Goal: Transaction & Acquisition: Purchase product/service

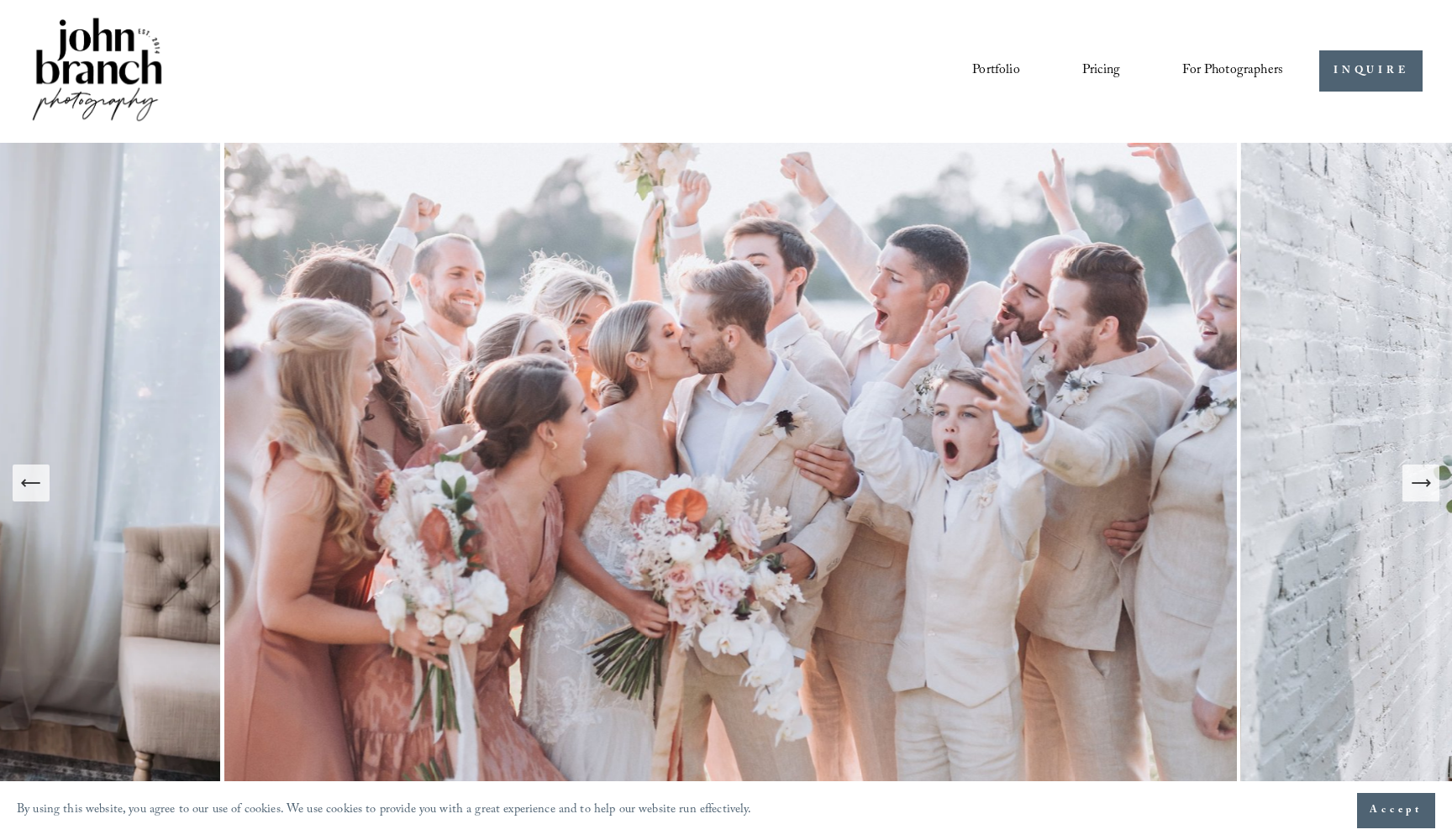
click at [0, 0] on span "Presets" at bounding box center [0, 0] width 0 height 0
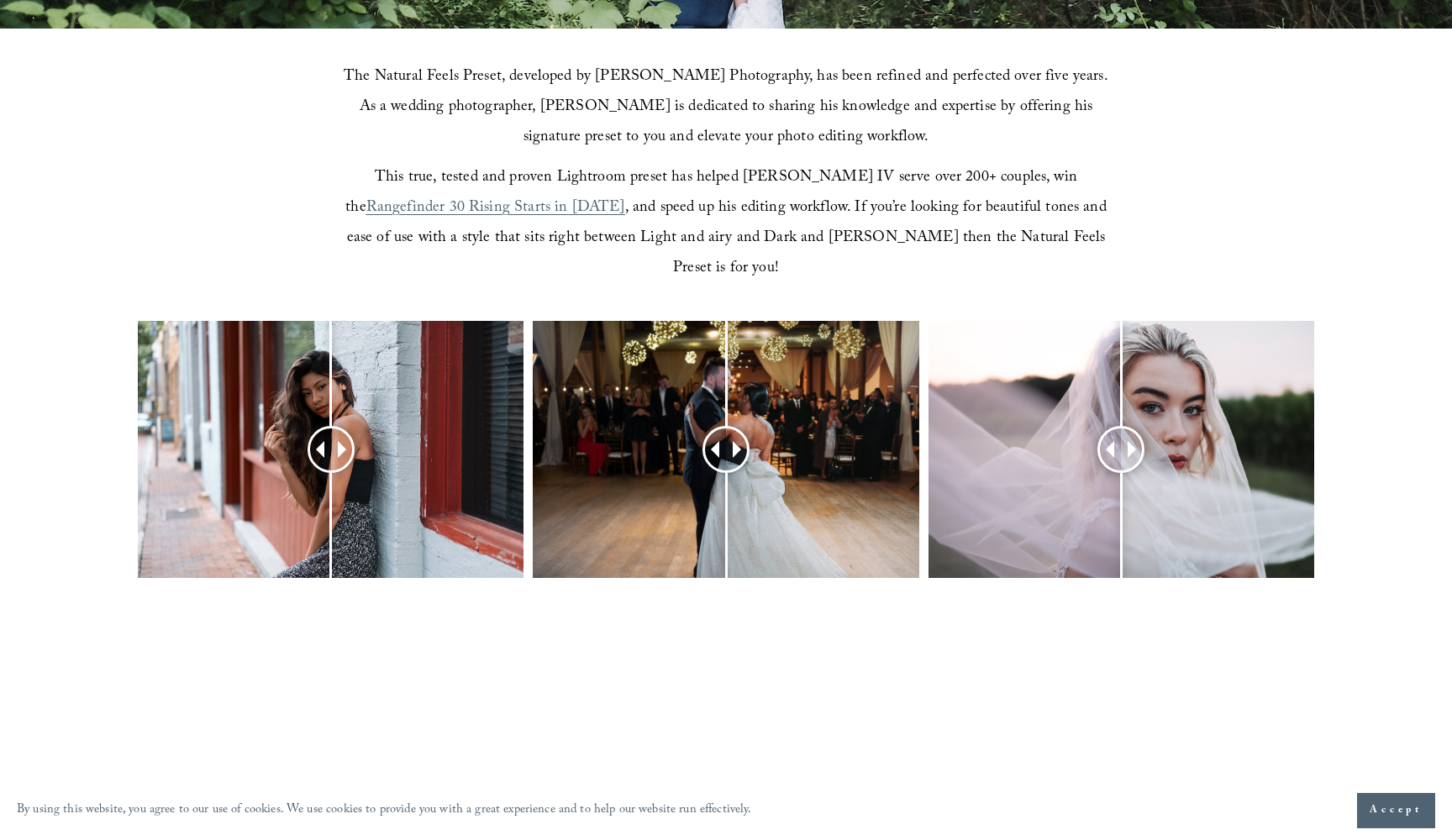
scroll to position [568, 0]
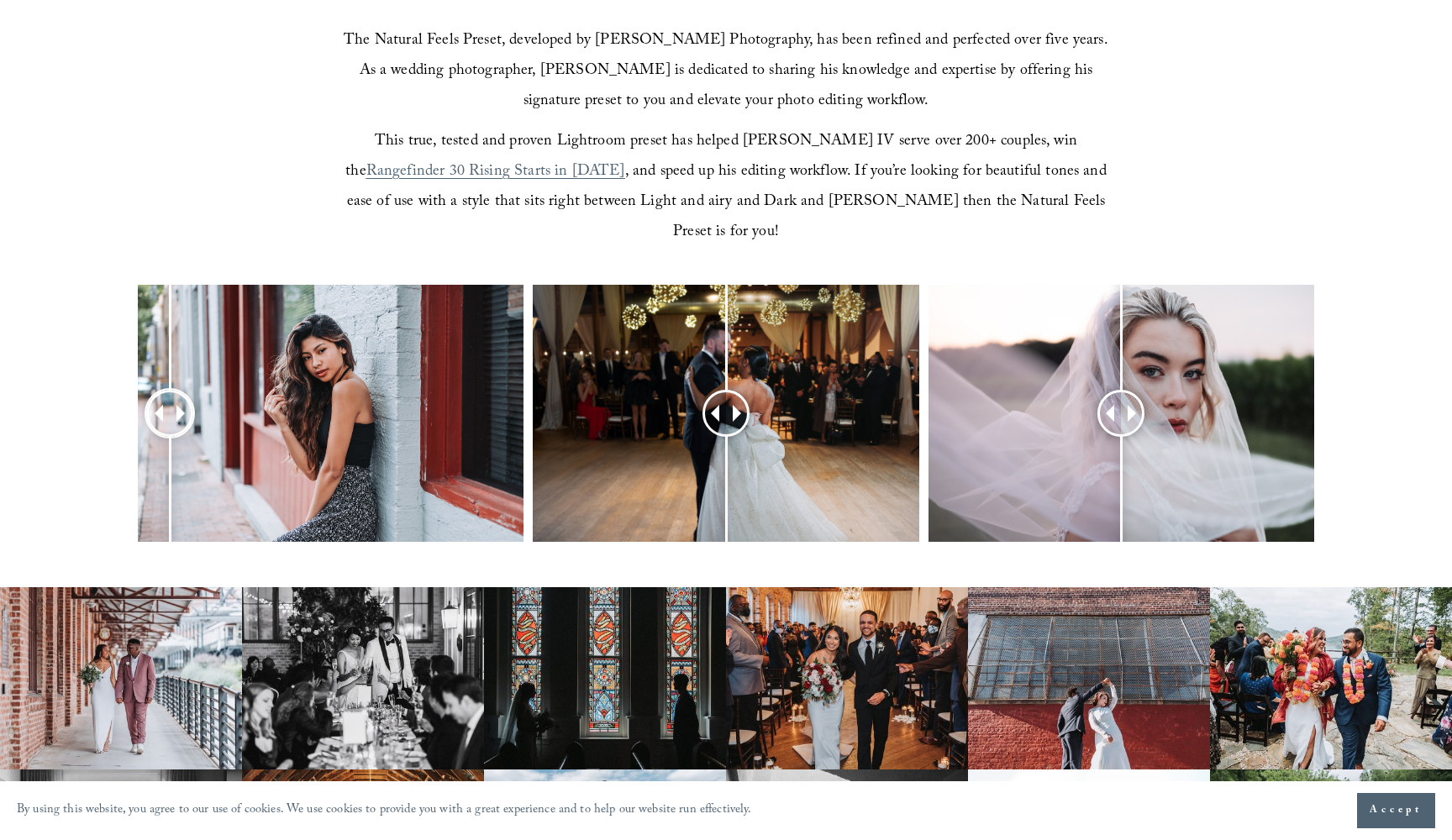
drag, startPoint x: 340, startPoint y: 381, endPoint x: 171, endPoint y: 364, distance: 169.9
click at [171, 390] on div at bounding box center [169, 413] width 47 height 47
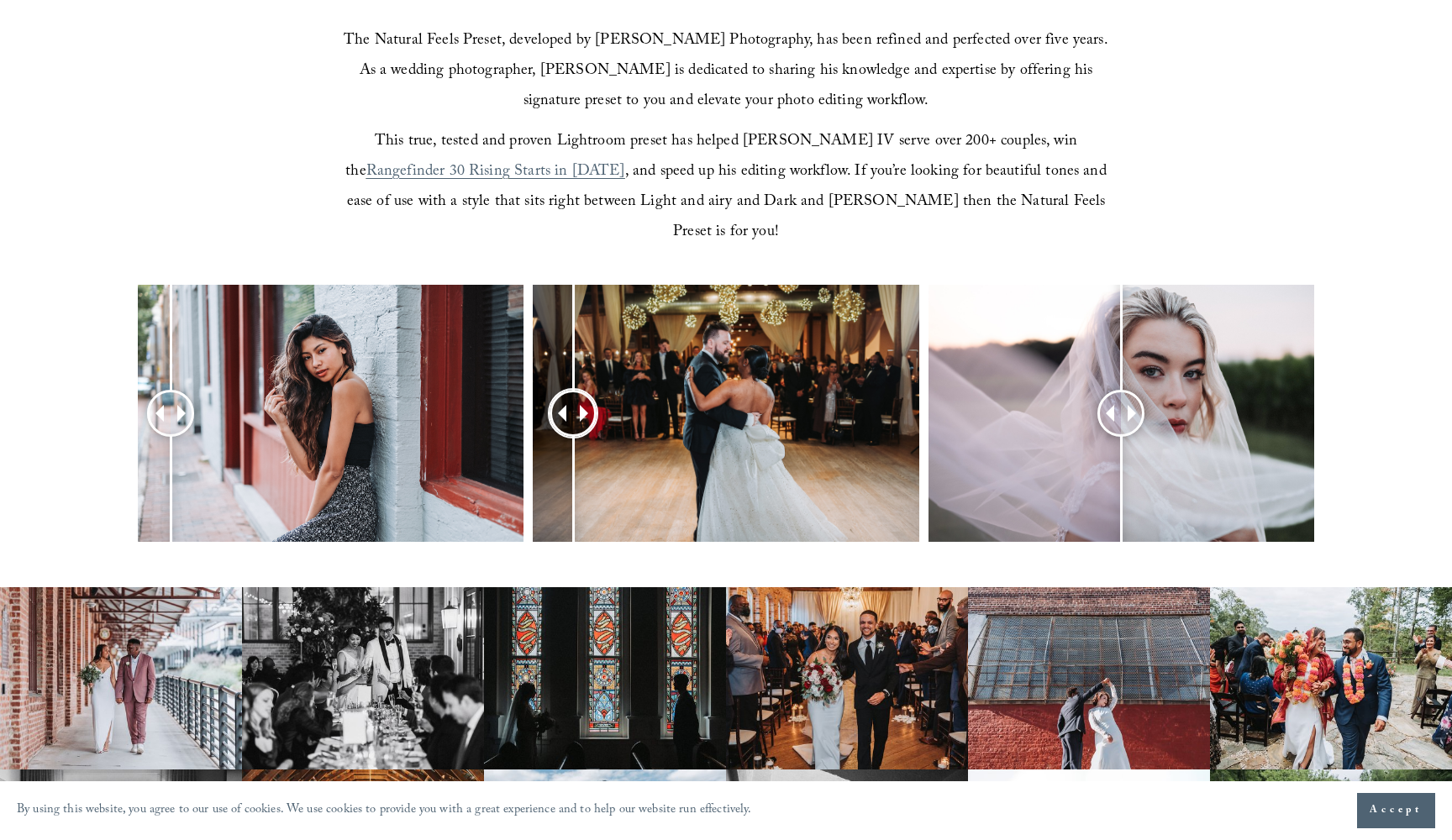
drag, startPoint x: 730, startPoint y: 390, endPoint x: 575, endPoint y: 384, distance: 155.1
click at [574, 391] on div at bounding box center [572, 412] width 43 height 43
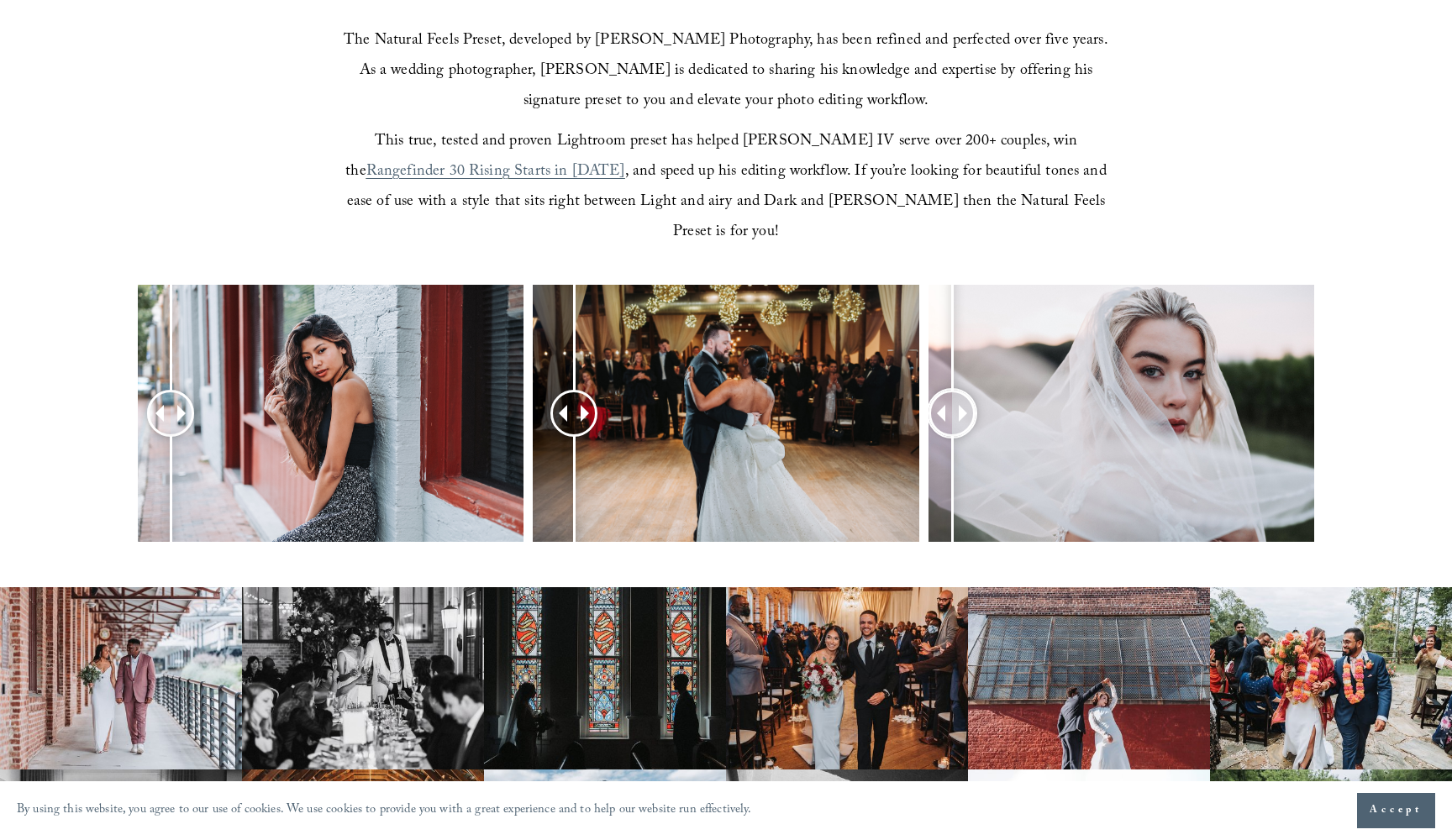
drag, startPoint x: 1117, startPoint y: 391, endPoint x: 953, endPoint y: 409, distance: 165.0
click at [952, 409] on div at bounding box center [951, 413] width 47 height 47
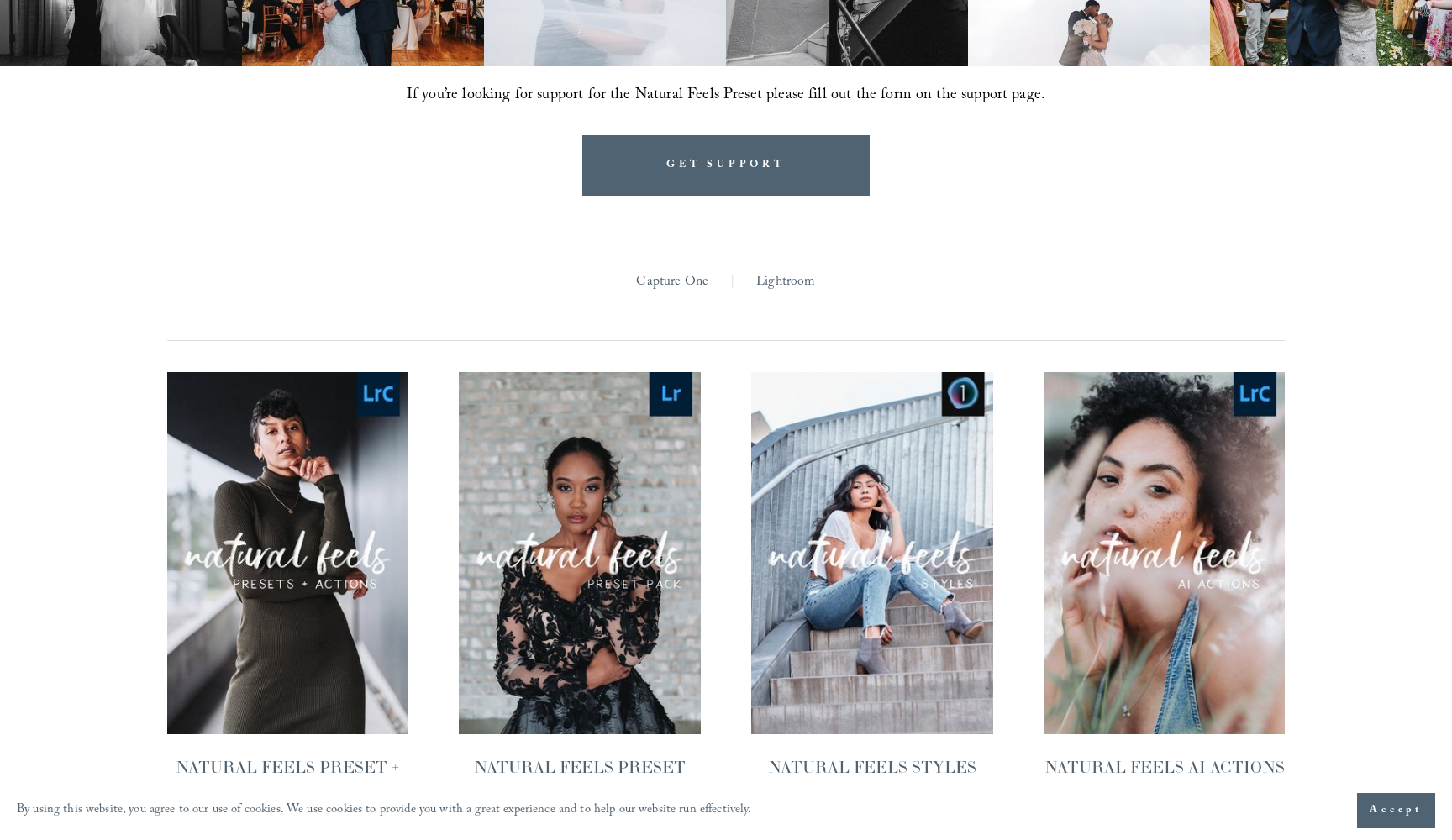
scroll to position [1454, 0]
click at [348, 609] on link "Quick View NATURAL FEELS PRESET + AI ACTIONS $30.00" at bounding box center [287, 594] width 242 height 444
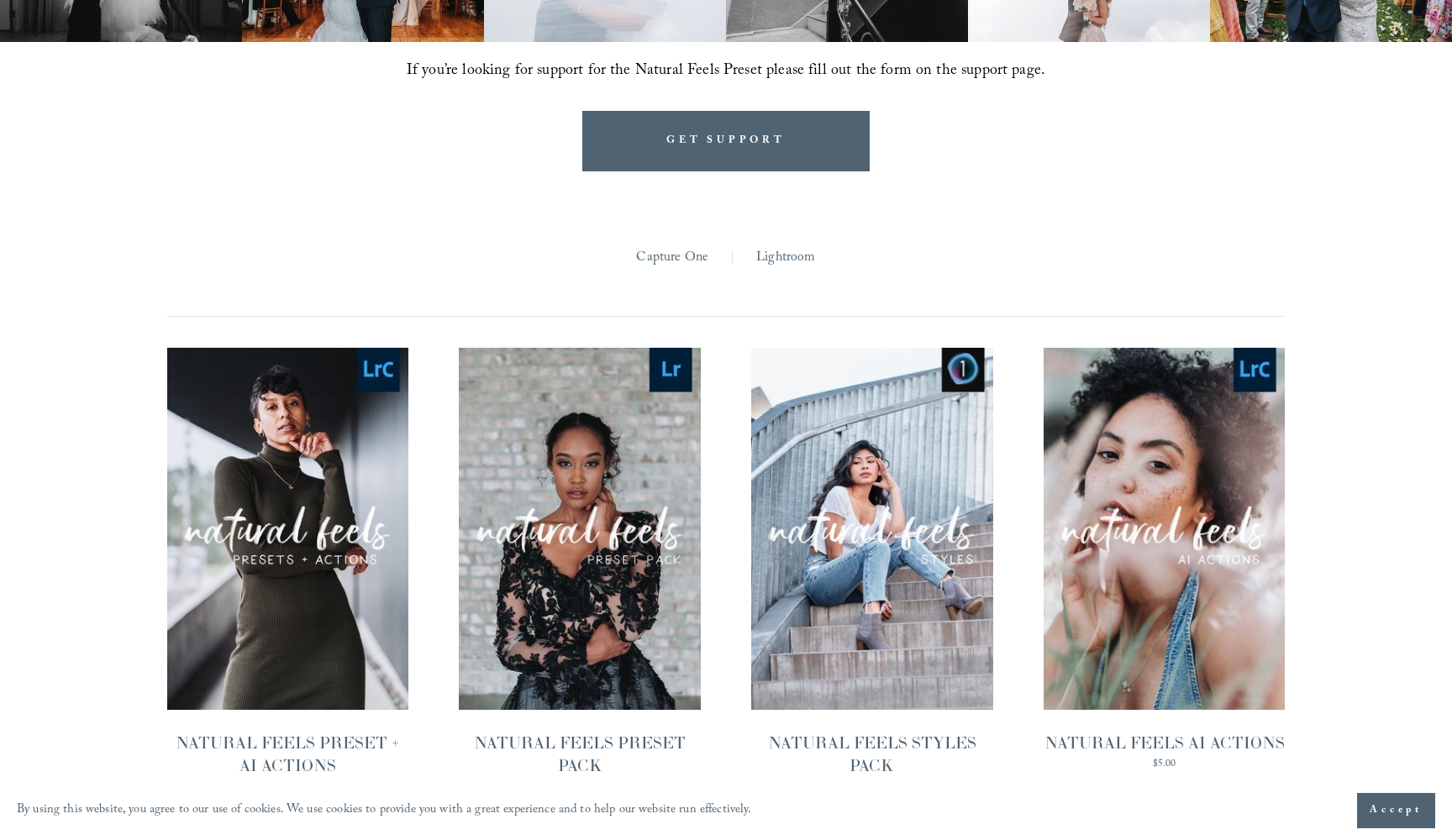
scroll to position [1518, 0]
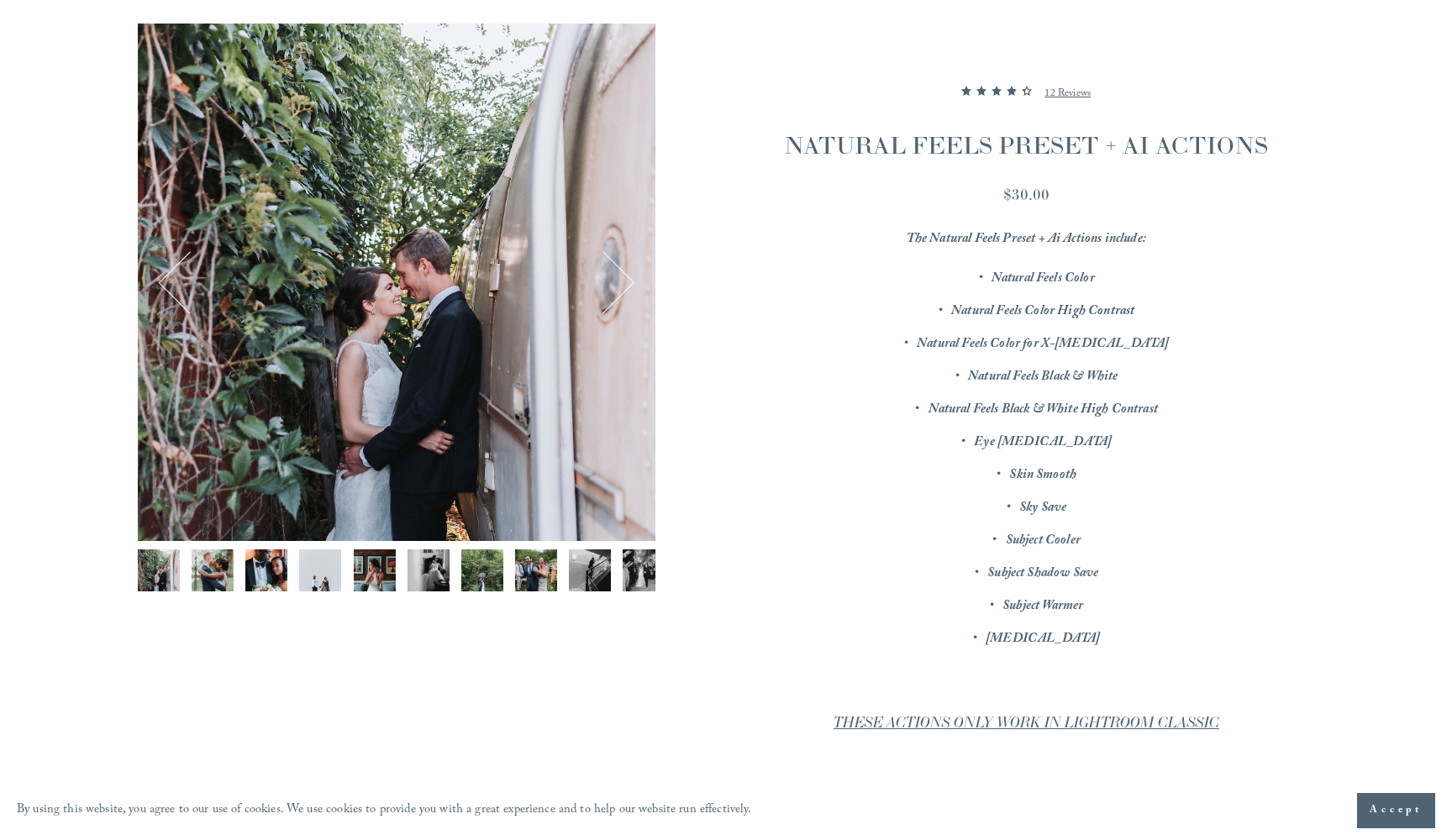
scroll to position [248, 0]
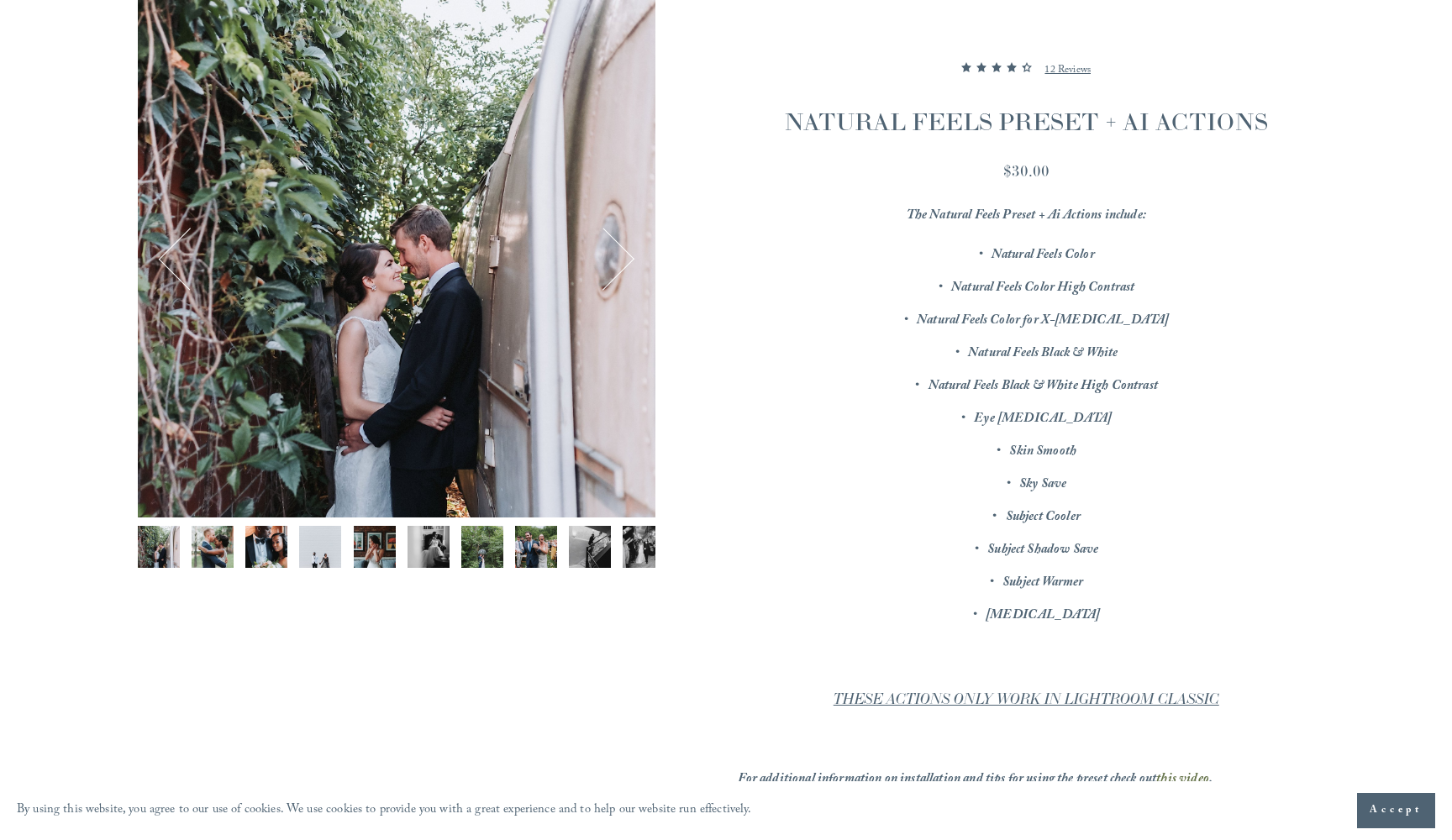
click at [215, 547] on img "Image 2 of 12" at bounding box center [213, 547] width 42 height 42
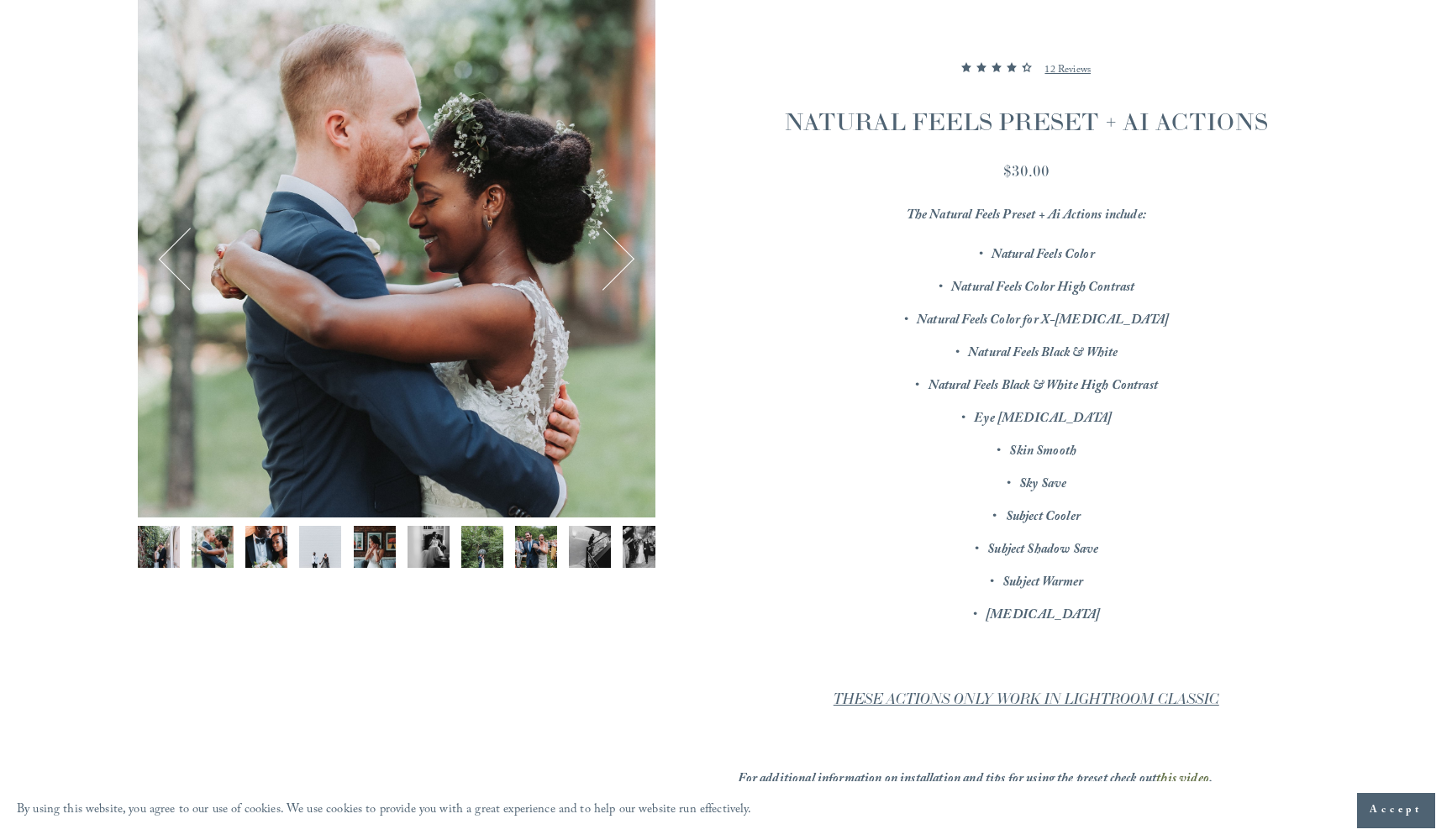
click at [266, 546] on img "Image 3 of 12" at bounding box center [266, 547] width 42 height 42
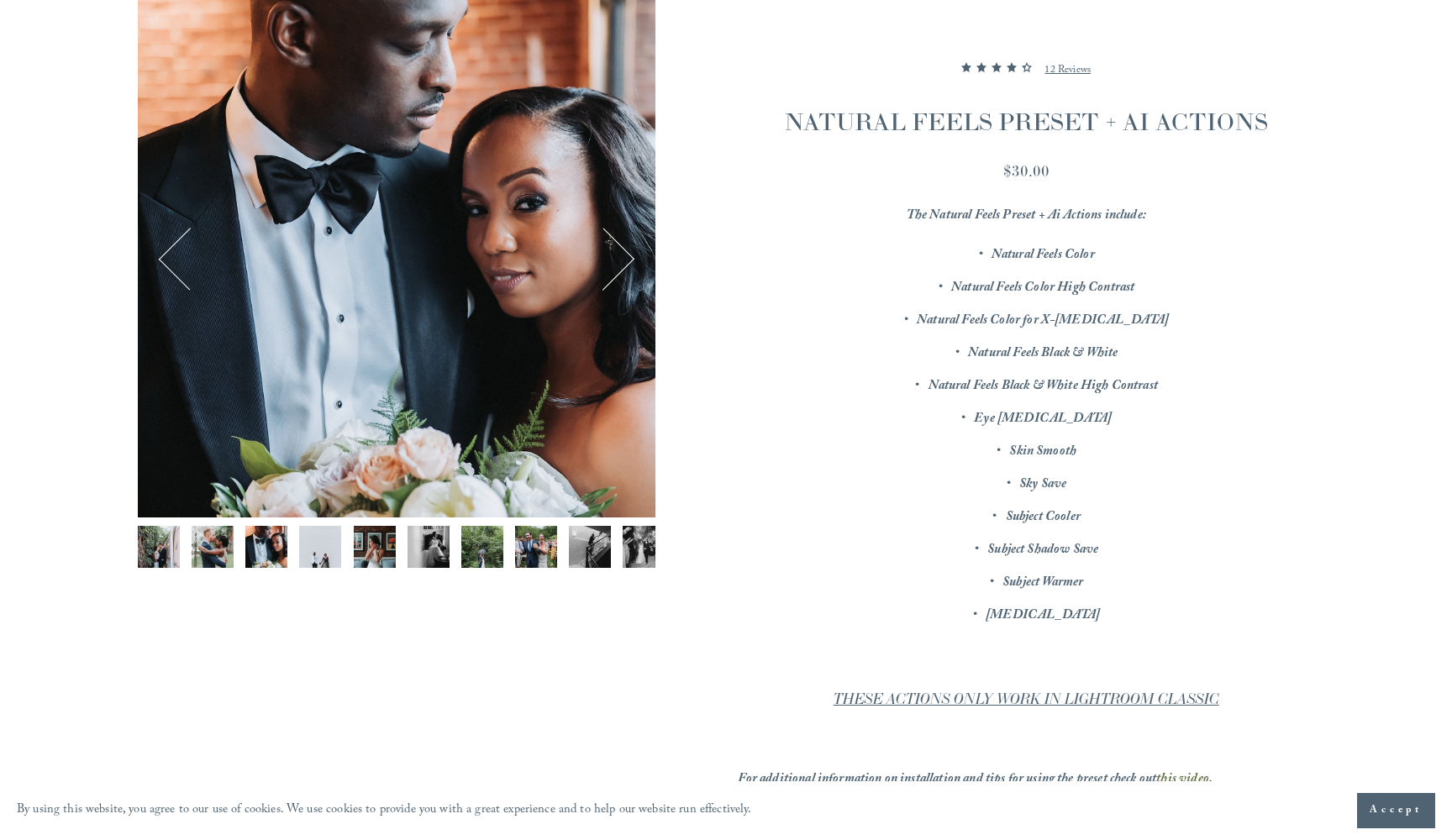
click at [310, 542] on img "Image 4 of 12" at bounding box center [321, 547] width 42 height 42
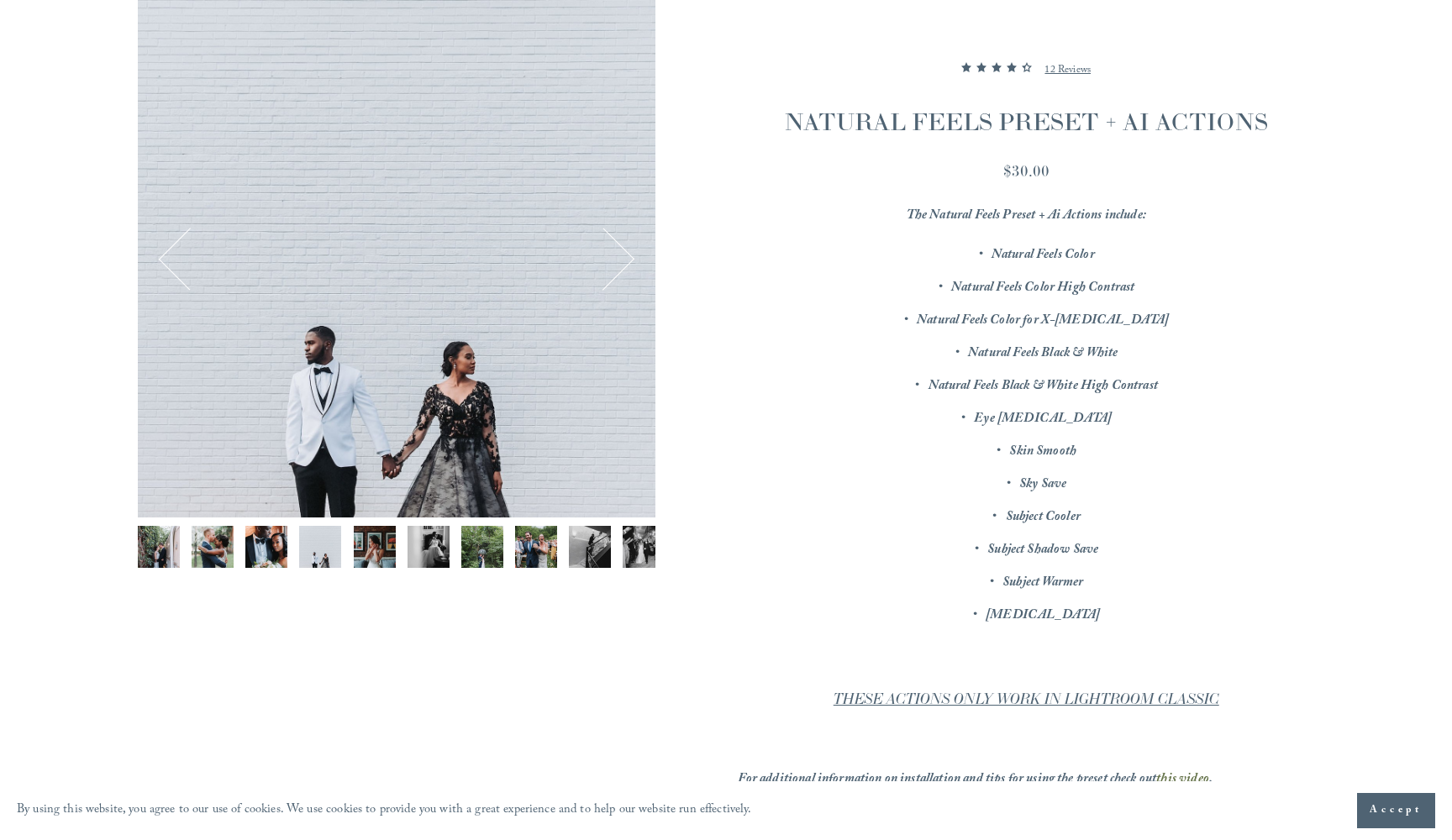
click at [346, 545] on div "Gallery thumbnails" at bounding box center [397, 551] width 518 height 50
click at [381, 543] on img "Image 5 of 12" at bounding box center [375, 547] width 42 height 42
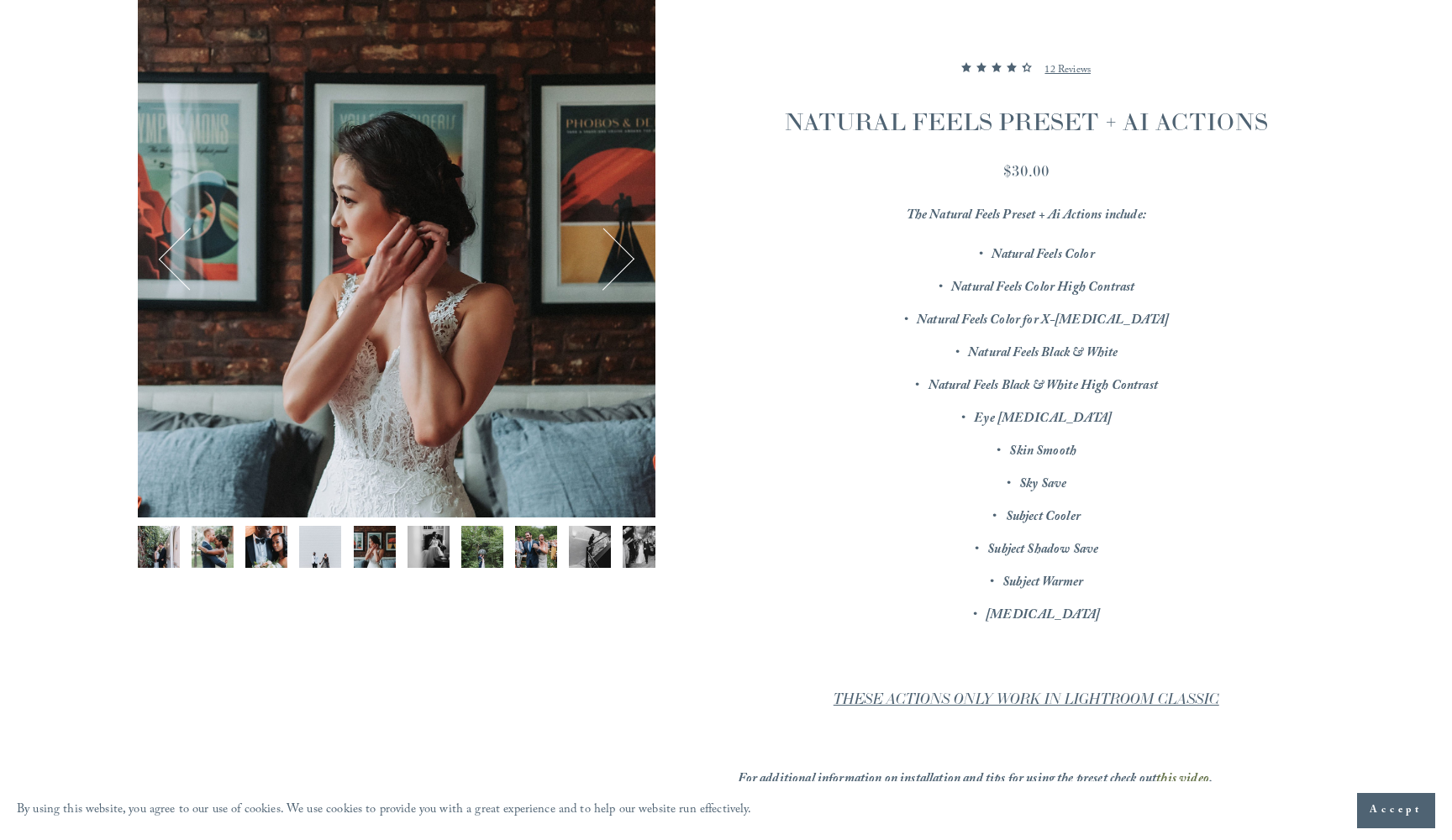
click at [431, 541] on img "Image 6 of 12" at bounding box center [429, 547] width 42 height 42
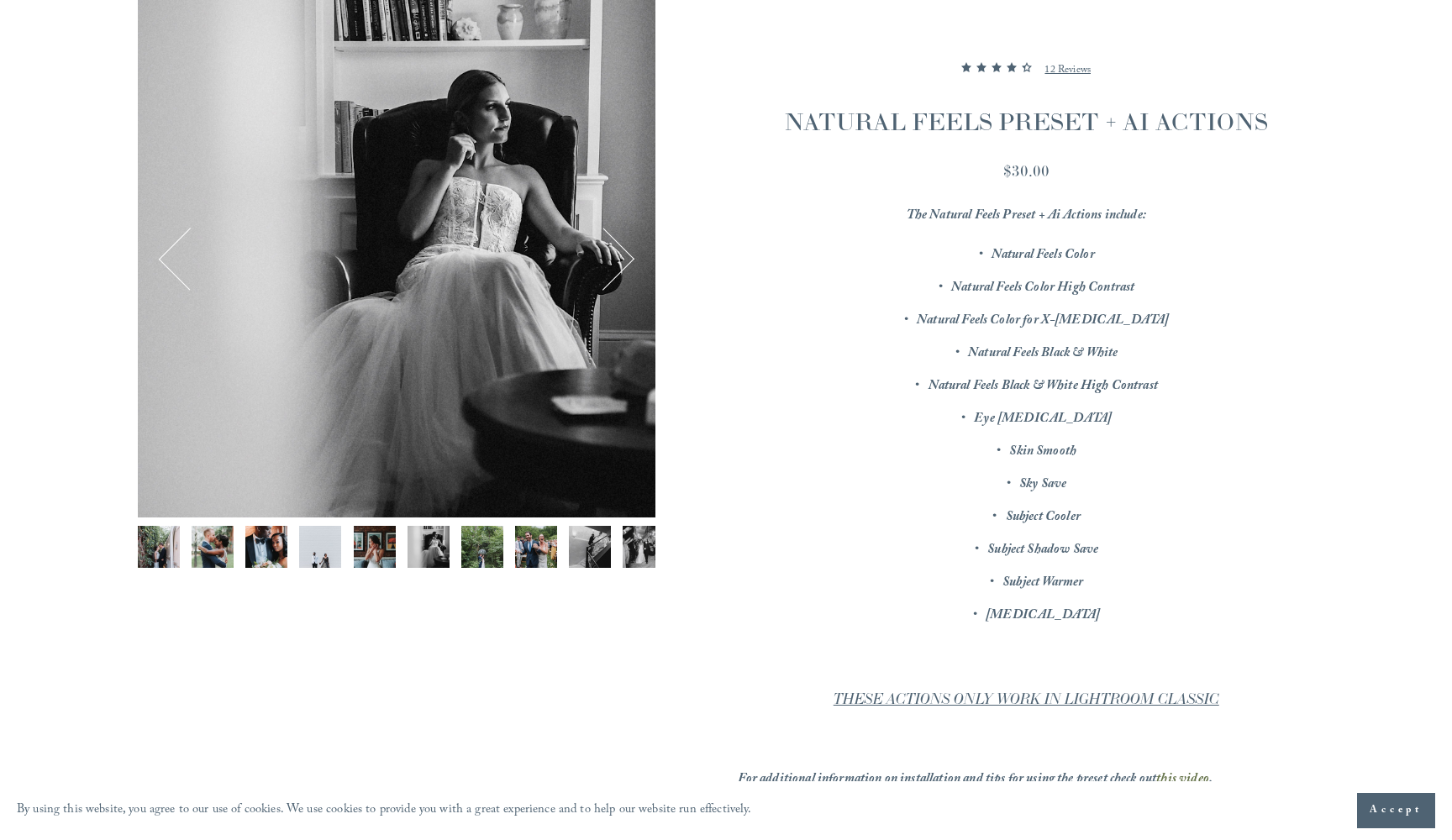
click at [477, 536] on img "Image 7 of 12" at bounding box center [482, 547] width 42 height 42
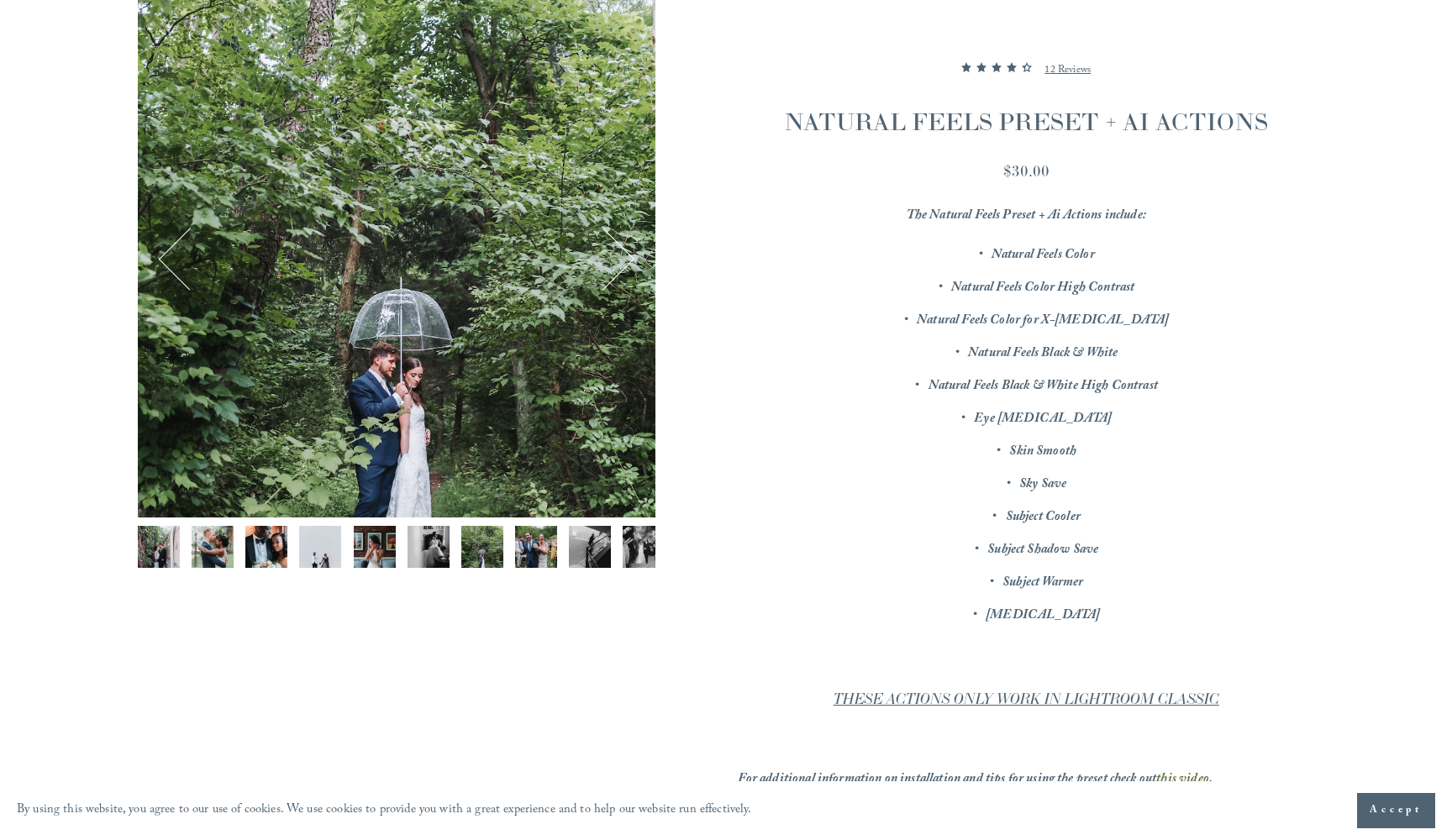
click at [422, 540] on img "Image 6 of 12" at bounding box center [429, 547] width 42 height 42
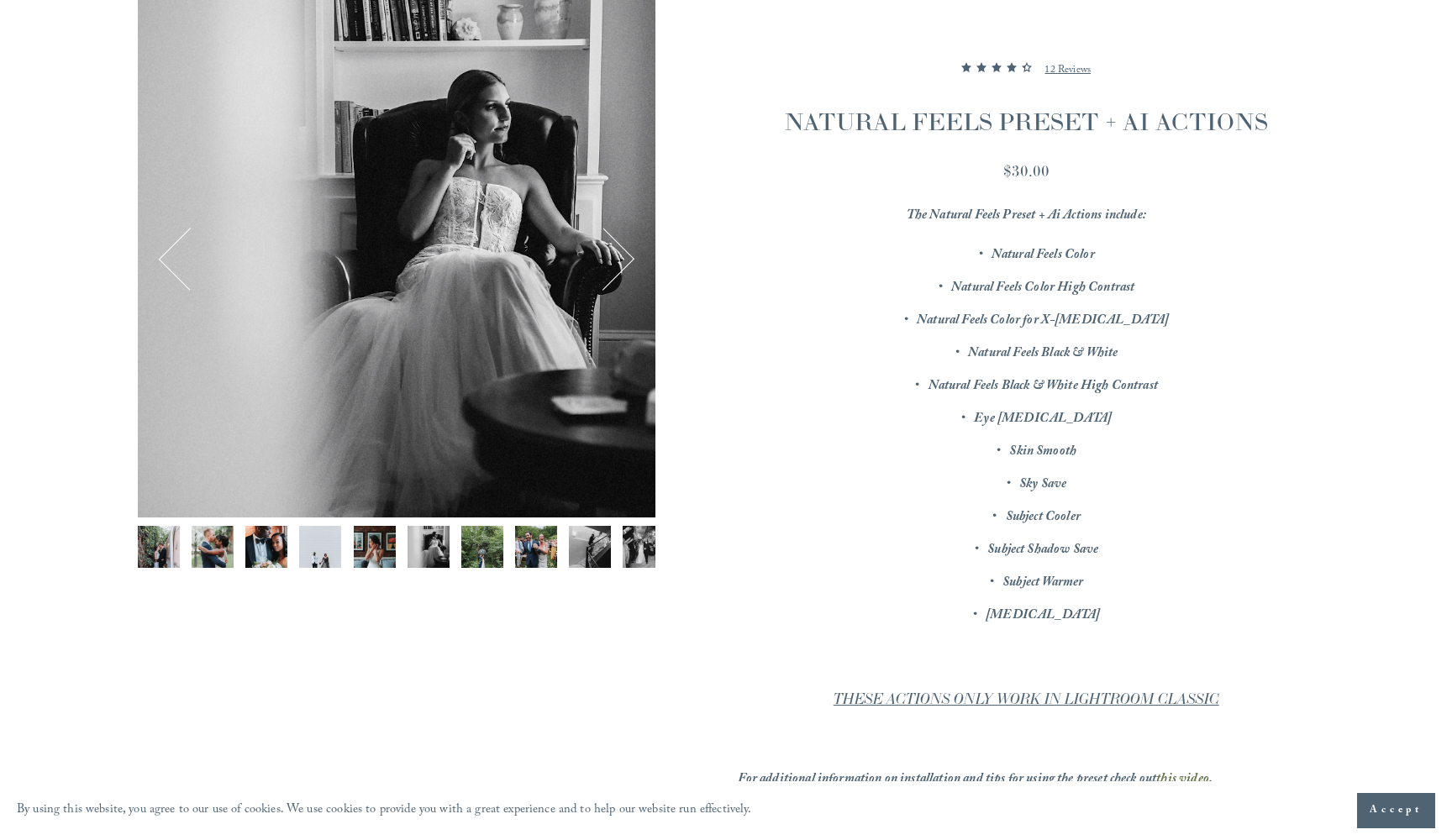
click at [388, 540] on img "Image 5 of 12" at bounding box center [375, 547] width 42 height 42
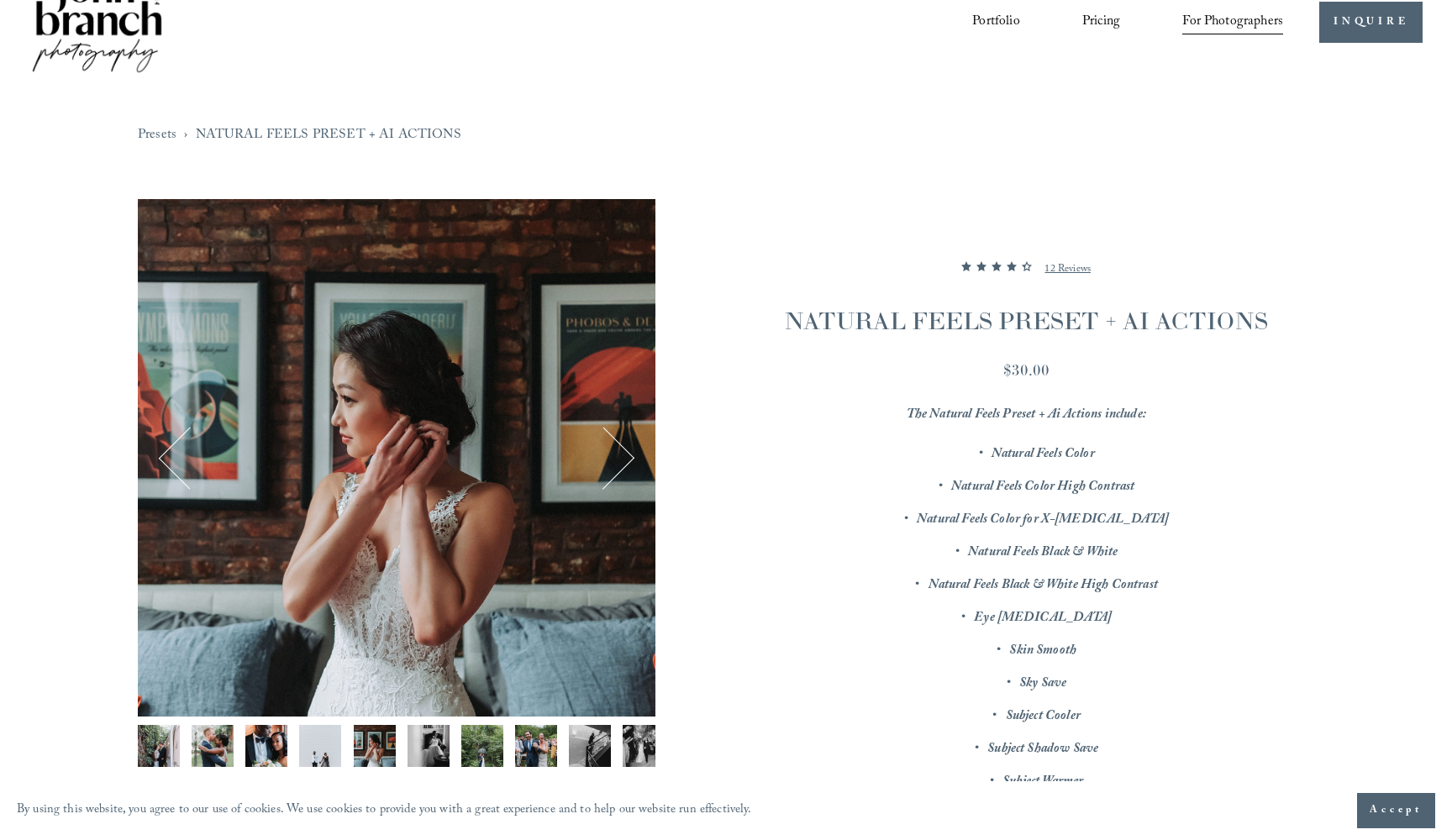
scroll to position [100, 0]
